Goal: Task Accomplishment & Management: Manage account settings

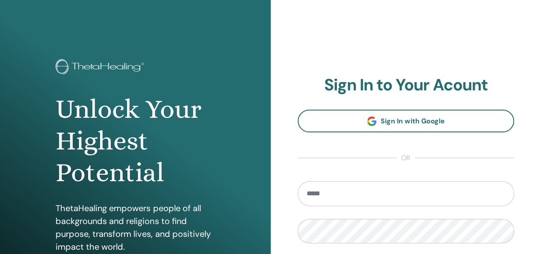
click at [324, 192] on input "email" at bounding box center [406, 193] width 217 height 25
type input "**********"
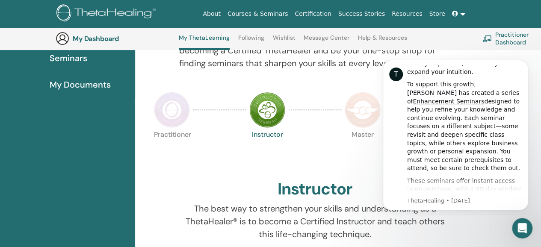
scroll to position [65, 0]
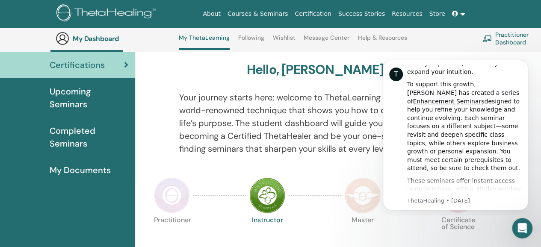
click at [68, 63] on span "Certifications" at bounding box center [77, 65] width 55 height 13
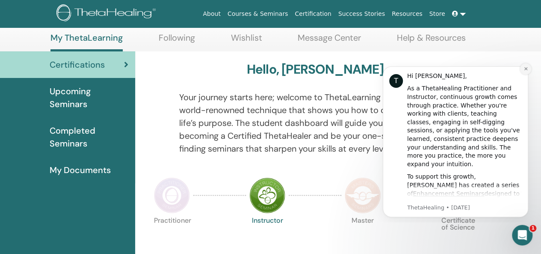
drag, startPoint x: 525, startPoint y: 68, endPoint x: 899, endPoint y: 128, distance: 378.6
click at [525, 68] on icon "Dismiss notification" at bounding box center [526, 68] width 5 height 5
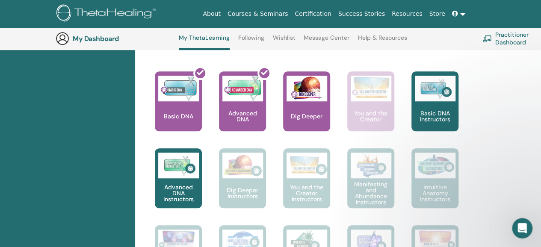
scroll to position [364, 0]
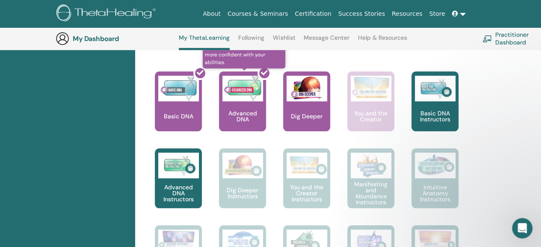
click at [248, 107] on div at bounding box center [247, 104] width 47 height 77
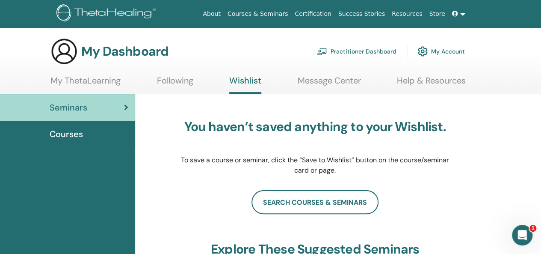
click at [106, 79] on link "My ThetaLearning" at bounding box center [85, 83] width 70 height 17
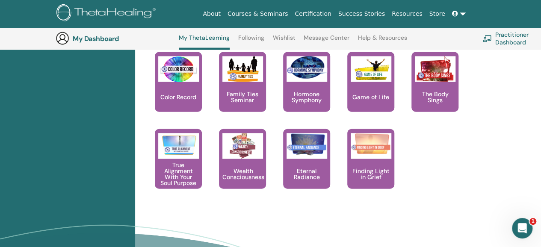
scroll to position [921, 0]
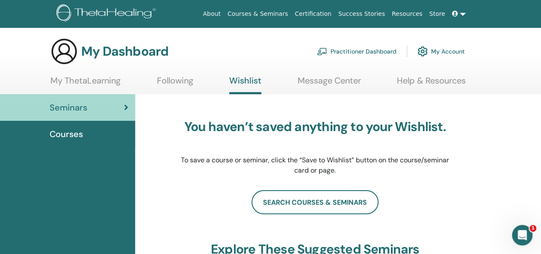
click at [68, 83] on link "My ThetaLearning" at bounding box center [85, 83] width 70 height 17
click at [433, 53] on link "My Account" at bounding box center [440, 51] width 47 height 19
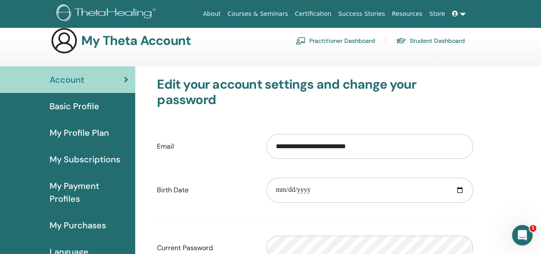
scroll to position [43, 0]
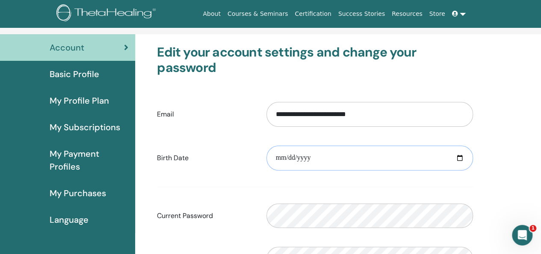
click at [281, 155] on input "date" at bounding box center [369, 157] width 207 height 25
click at [284, 158] on input "date" at bounding box center [369, 157] width 207 height 25
click at [282, 158] on input "date" at bounding box center [369, 157] width 207 height 25
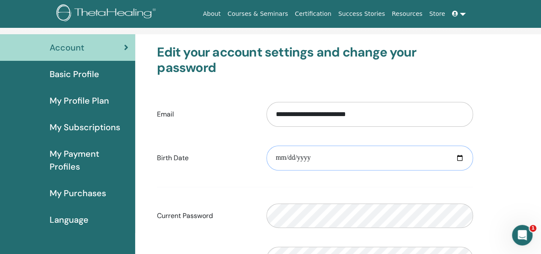
click at [286, 157] on input "date" at bounding box center [369, 157] width 207 height 25
click at [298, 157] on input "date" at bounding box center [369, 157] width 207 height 25
type input "**********"
click at [525, 180] on div "**********" at bounding box center [338, 244] width 406 height 420
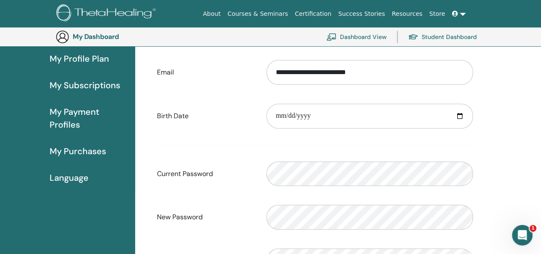
scroll to position [104, 0]
click at [93, 151] on span "My Purchases" at bounding box center [78, 150] width 56 height 13
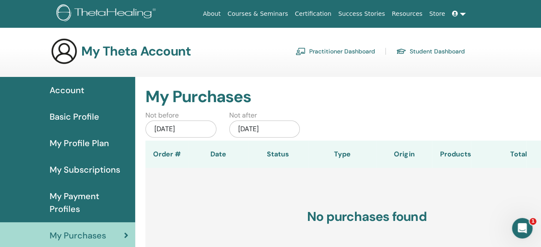
click at [84, 170] on span "My Subscriptions" at bounding box center [85, 169] width 71 height 13
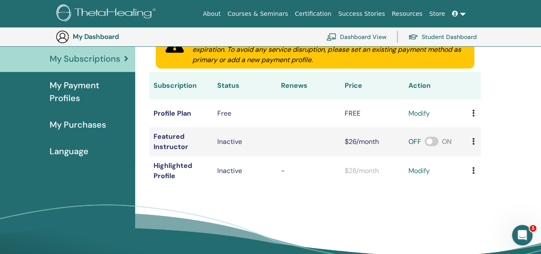
scroll to position [104, 0]
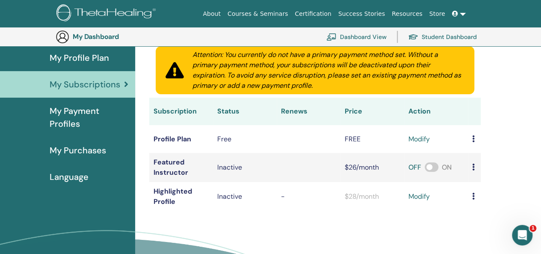
click at [86, 65] on link "My Profile Plan" at bounding box center [67, 57] width 135 height 27
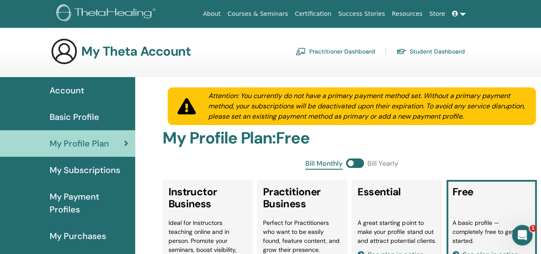
click at [327, 13] on link "Certification" at bounding box center [312, 14] width 43 height 16
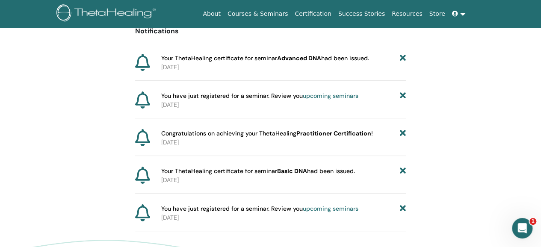
scroll to position [106, 0]
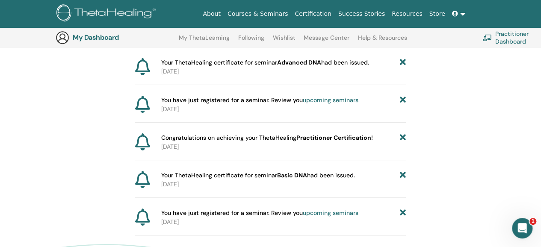
click at [147, 67] on icon at bounding box center [142, 66] width 15 height 17
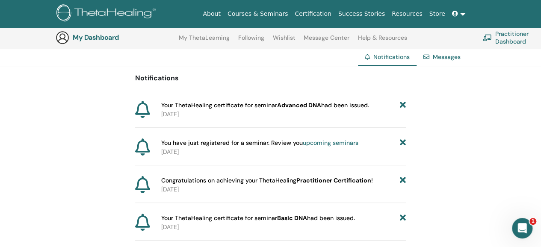
click at [325, 111] on p "2025-09-29" at bounding box center [283, 114] width 245 height 9
click at [325, 108] on span "Your ThetaHealing certificate for seminar Advanced DNA had been issued." at bounding box center [265, 105] width 208 height 9
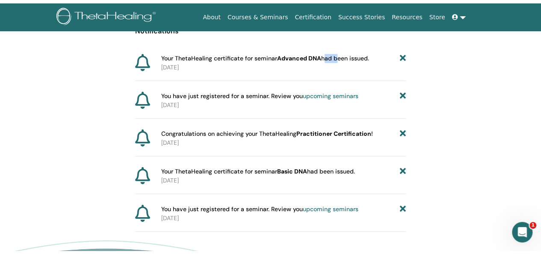
scroll to position [0, 0]
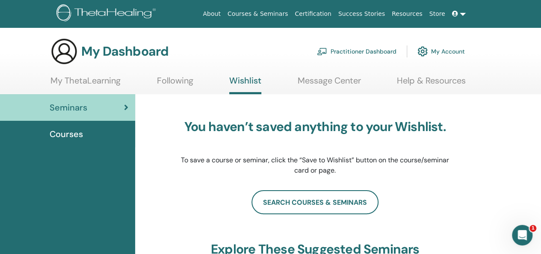
click at [324, 11] on link "Certification" at bounding box center [312, 14] width 43 height 16
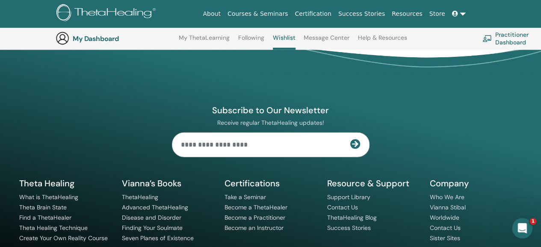
scroll to position [947, 0]
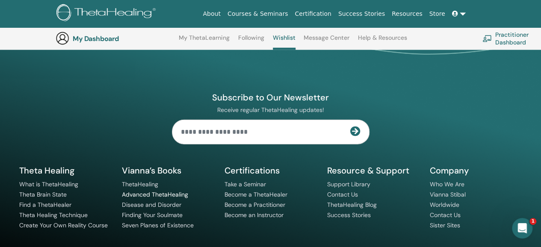
click at [129, 191] on link "Advanced ThetaHealing" at bounding box center [155, 195] width 66 height 8
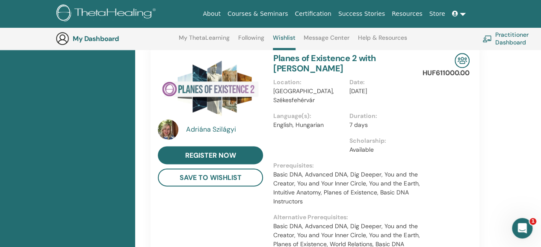
scroll to position [364, 0]
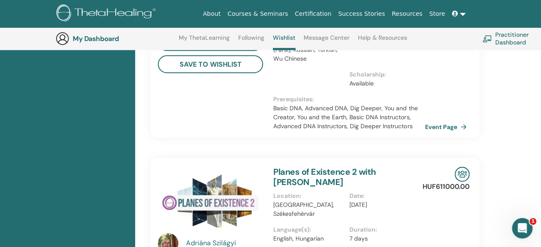
click at [504, 33] on link "Practitioner Dashboard" at bounding box center [519, 38] width 72 height 19
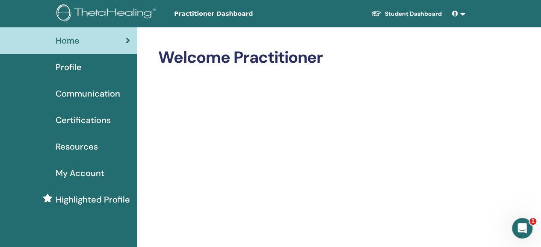
click at [64, 58] on link "Profile" at bounding box center [68, 67] width 137 height 27
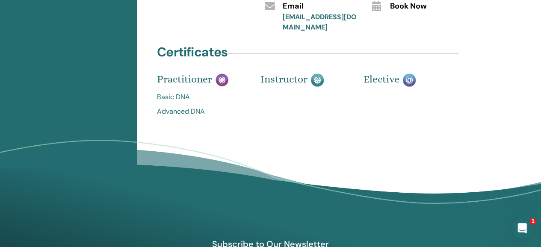
scroll to position [214, 0]
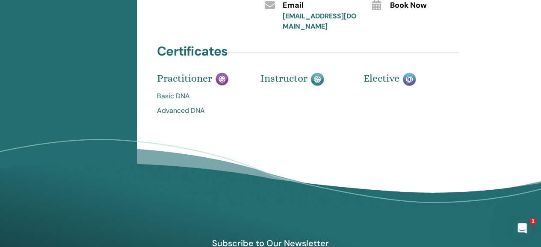
click at [188, 112] on link "Advanced DNA" at bounding box center [202, 111] width 91 height 10
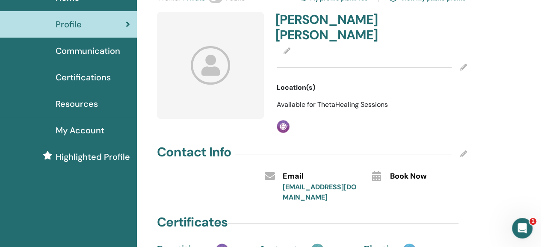
scroll to position [171, 0]
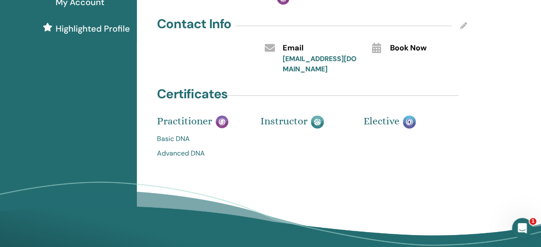
click at [177, 152] on link "Advanced DNA" at bounding box center [202, 153] width 91 height 10
